Goal: Check status

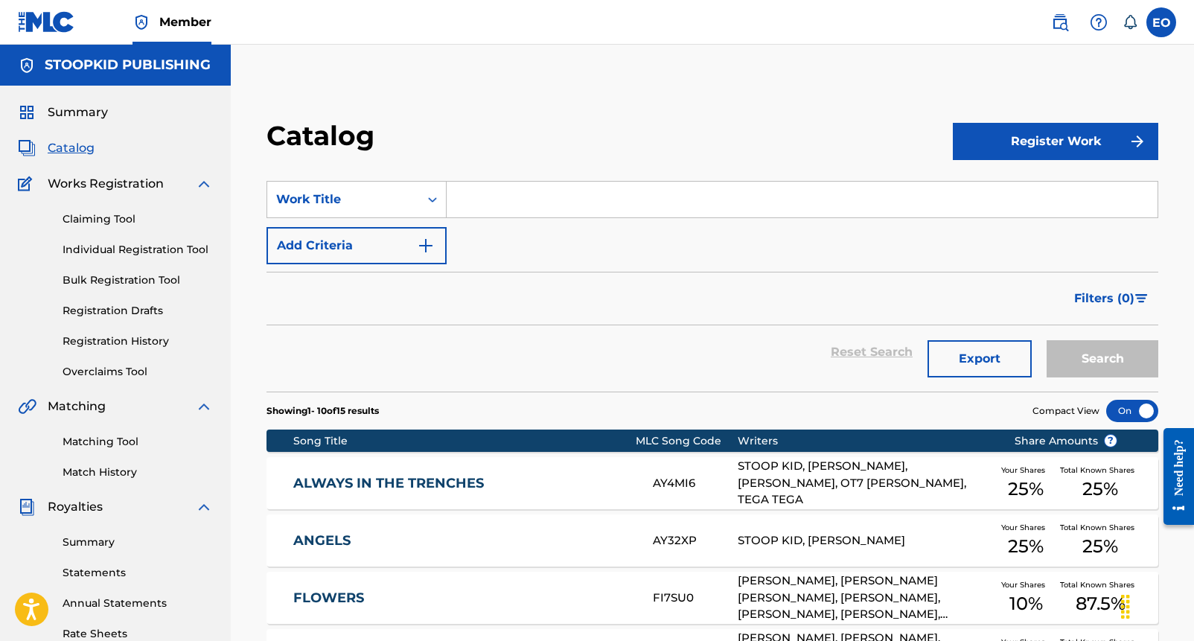
scroll to position [2, 0]
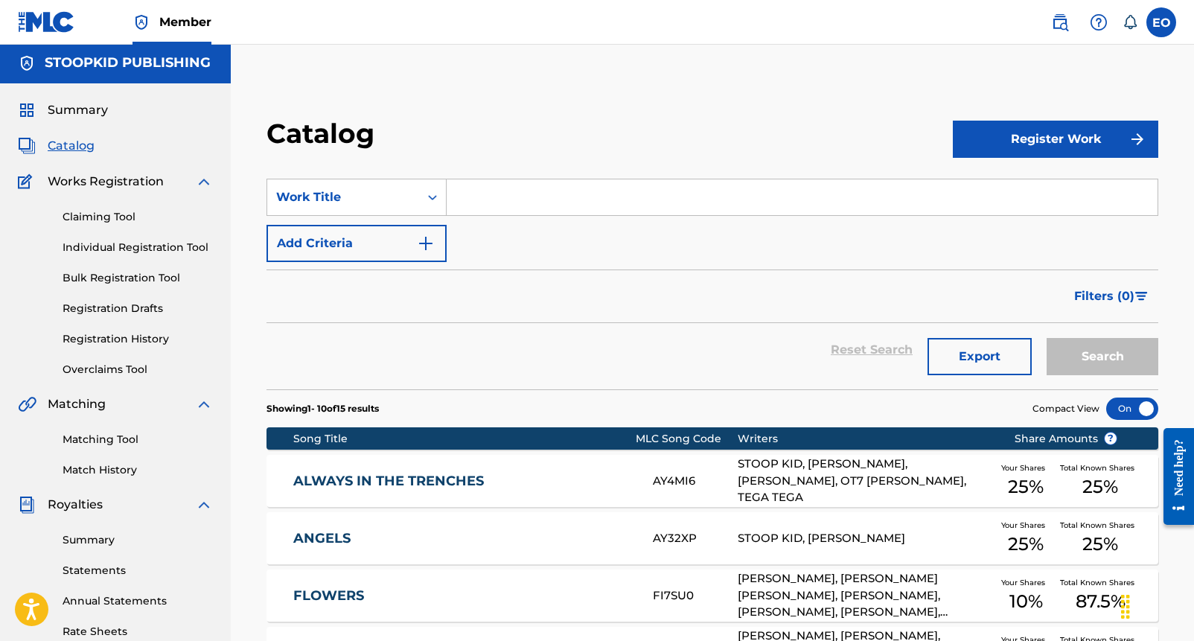
click at [88, 535] on link "Summary" at bounding box center [138, 540] width 150 height 16
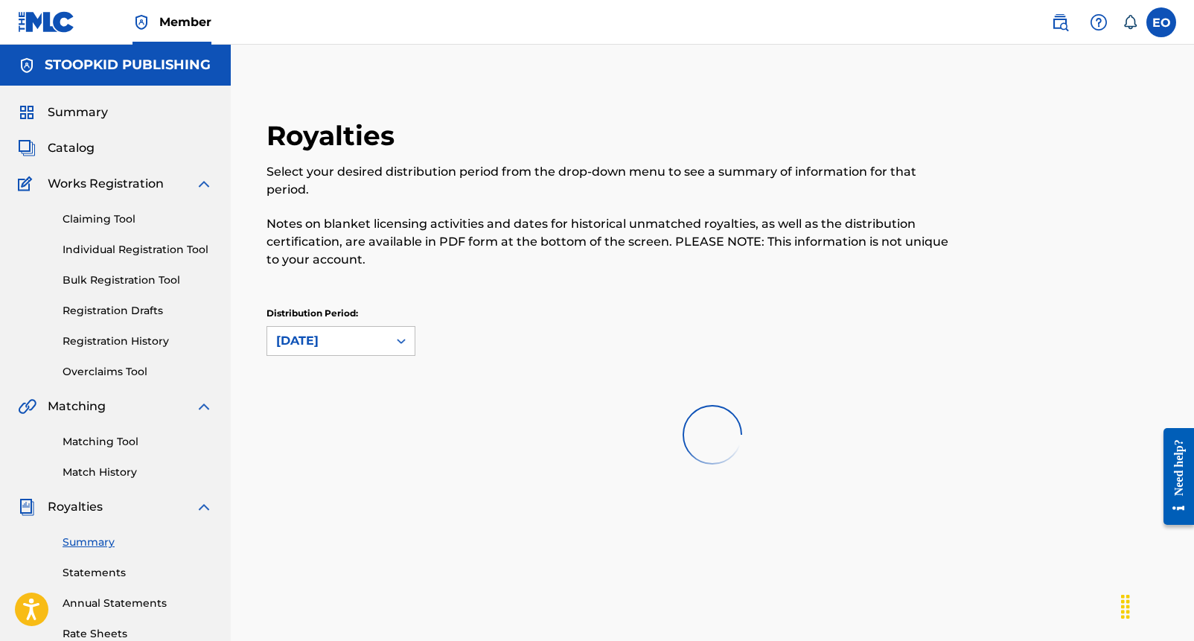
scroll to position [2, 0]
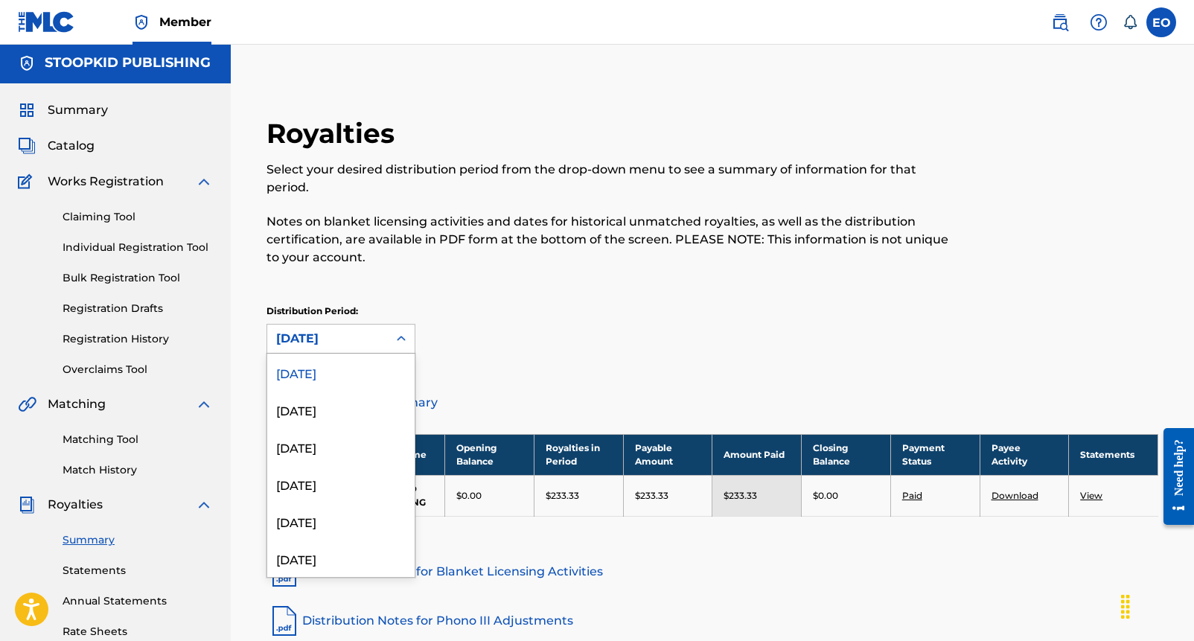
click at [343, 338] on div "[DATE]" at bounding box center [327, 339] width 103 height 18
click at [502, 321] on div "Distribution Period: July 2025 selected, 1 of 52. 52 results available. Use Up …" at bounding box center [713, 329] width 892 height 49
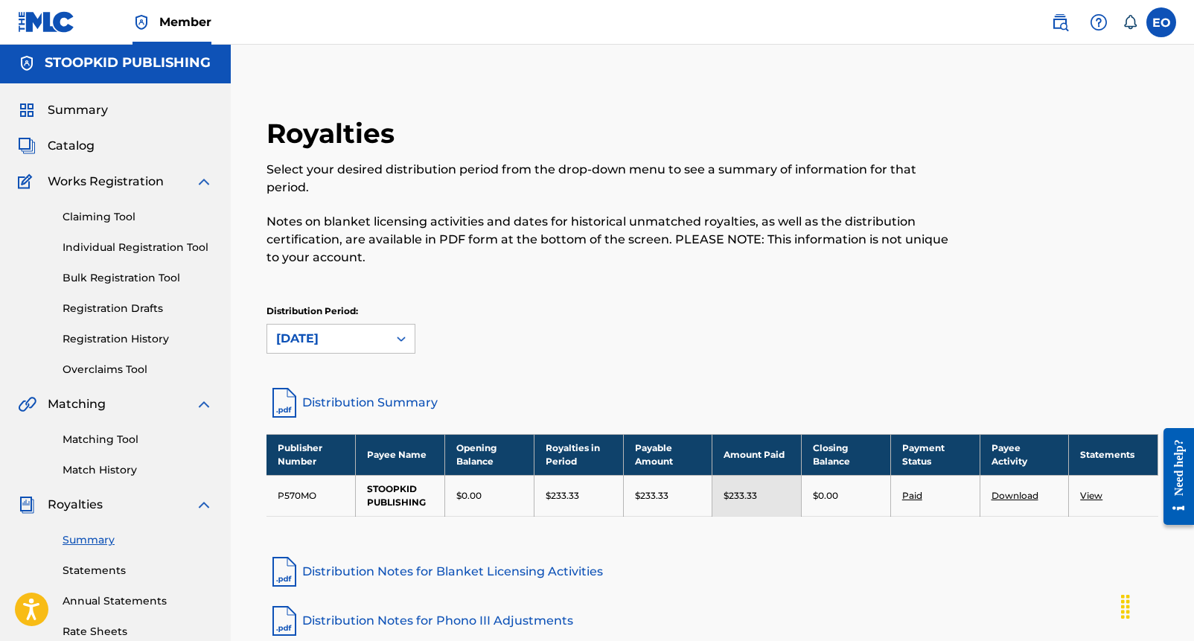
scroll to position [0, 0]
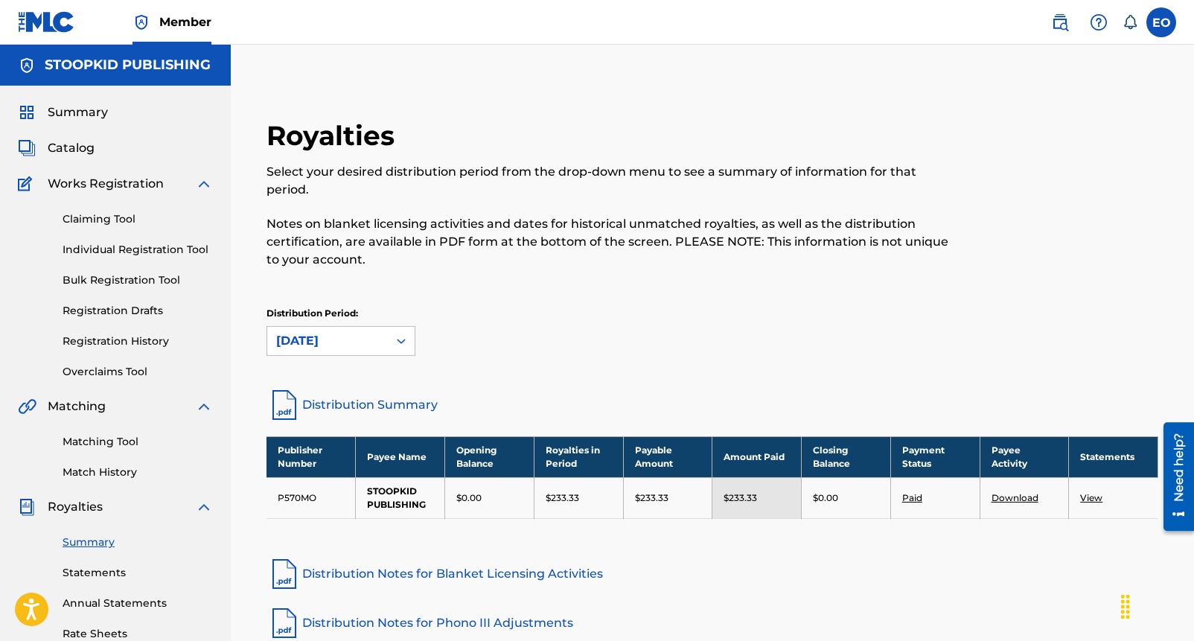
click at [93, 120] on span "Summary" at bounding box center [78, 113] width 60 height 18
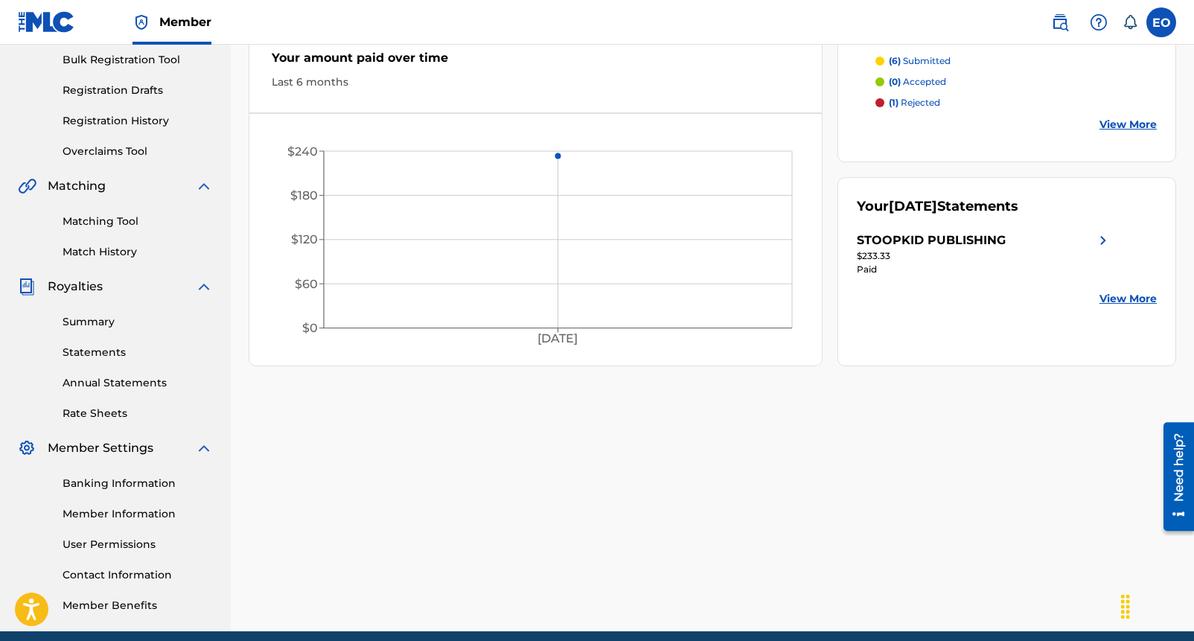
scroll to position [282, 0]
